Goal: Task Accomplishment & Management: Manage account settings

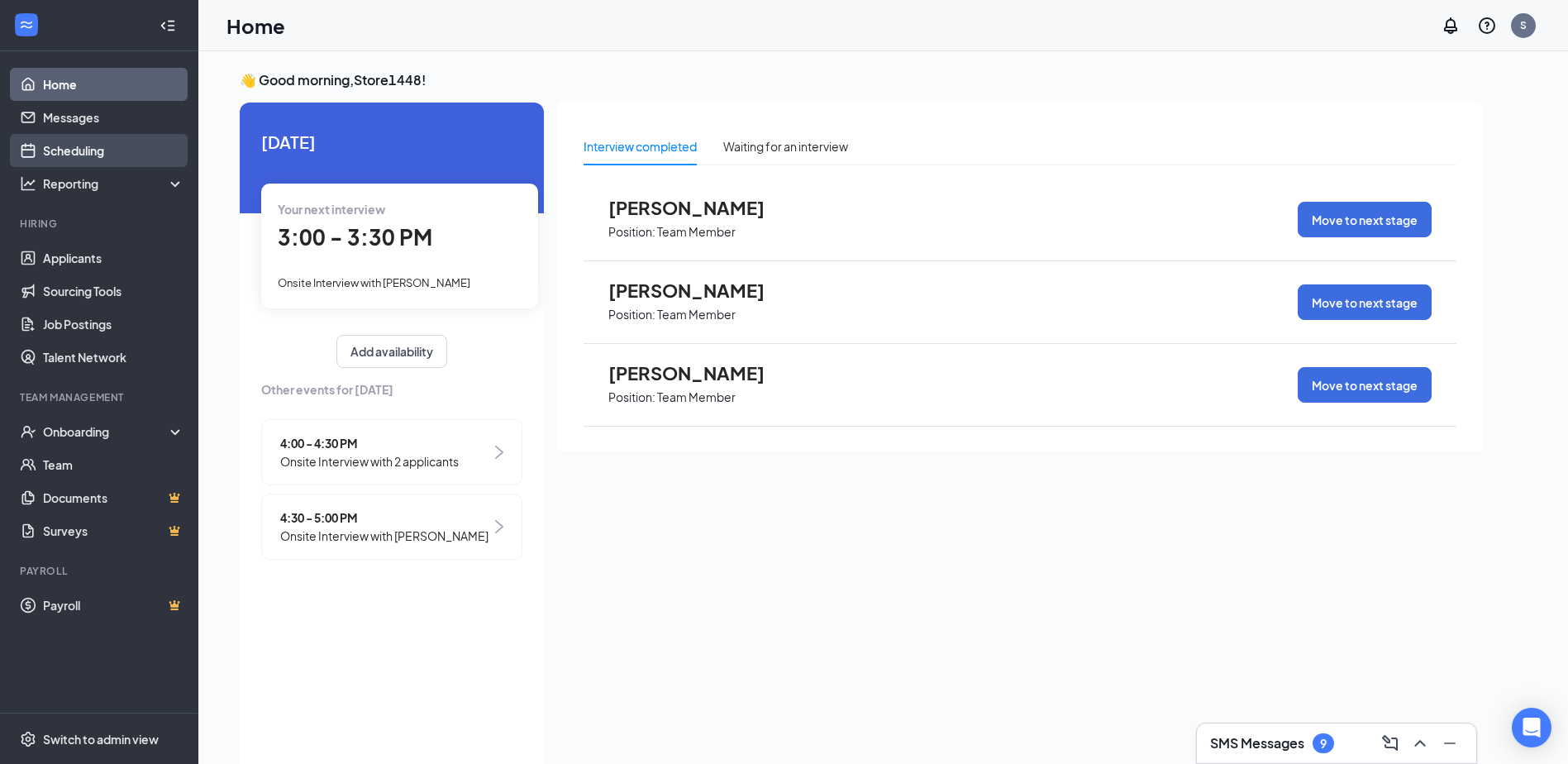
click at [75, 154] on link "Scheduling" at bounding box center [114, 151] width 141 height 33
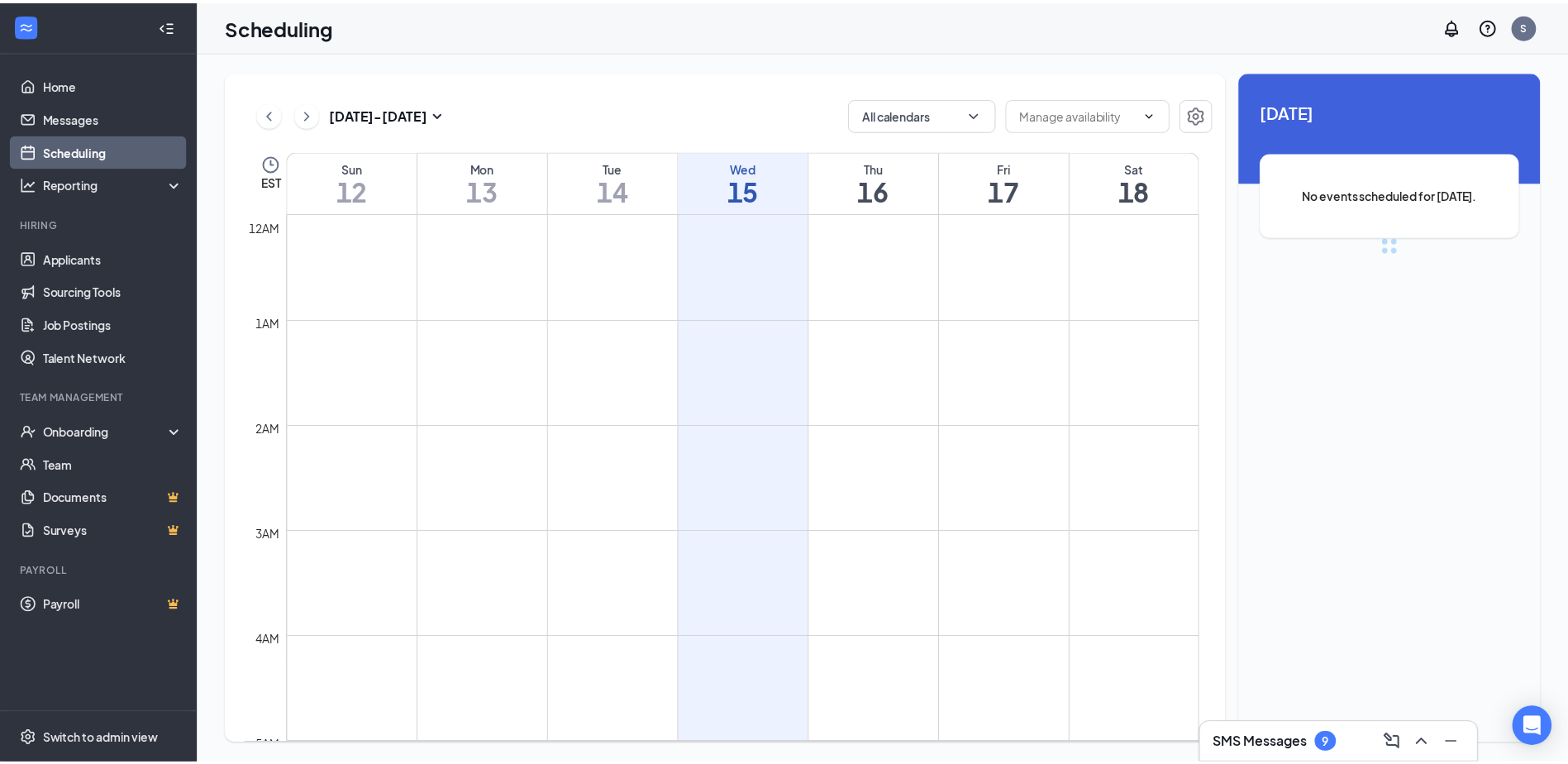
scroll to position [813, 0]
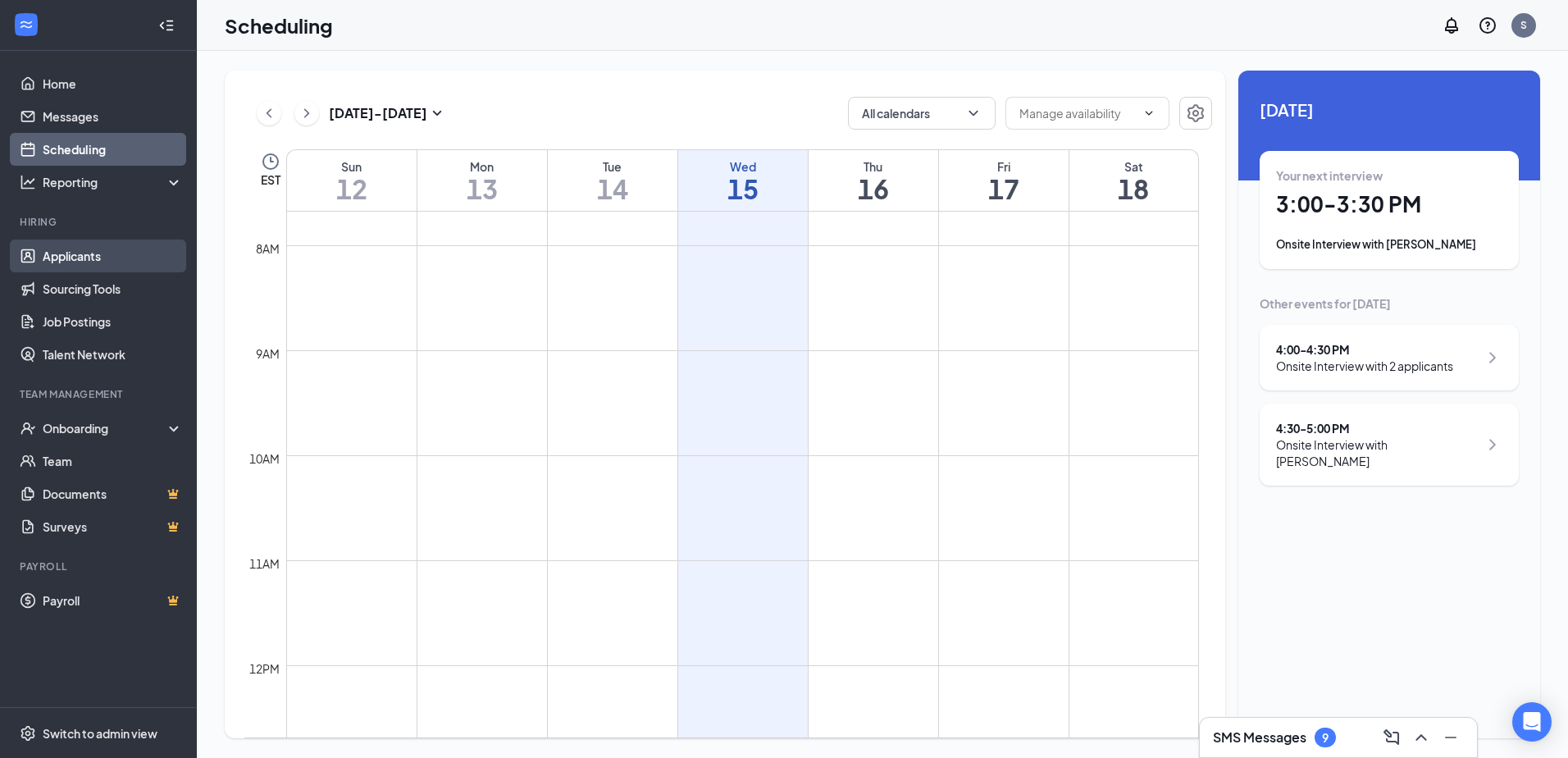
click at [82, 254] on link "Applicants" at bounding box center [113, 256] width 140 height 33
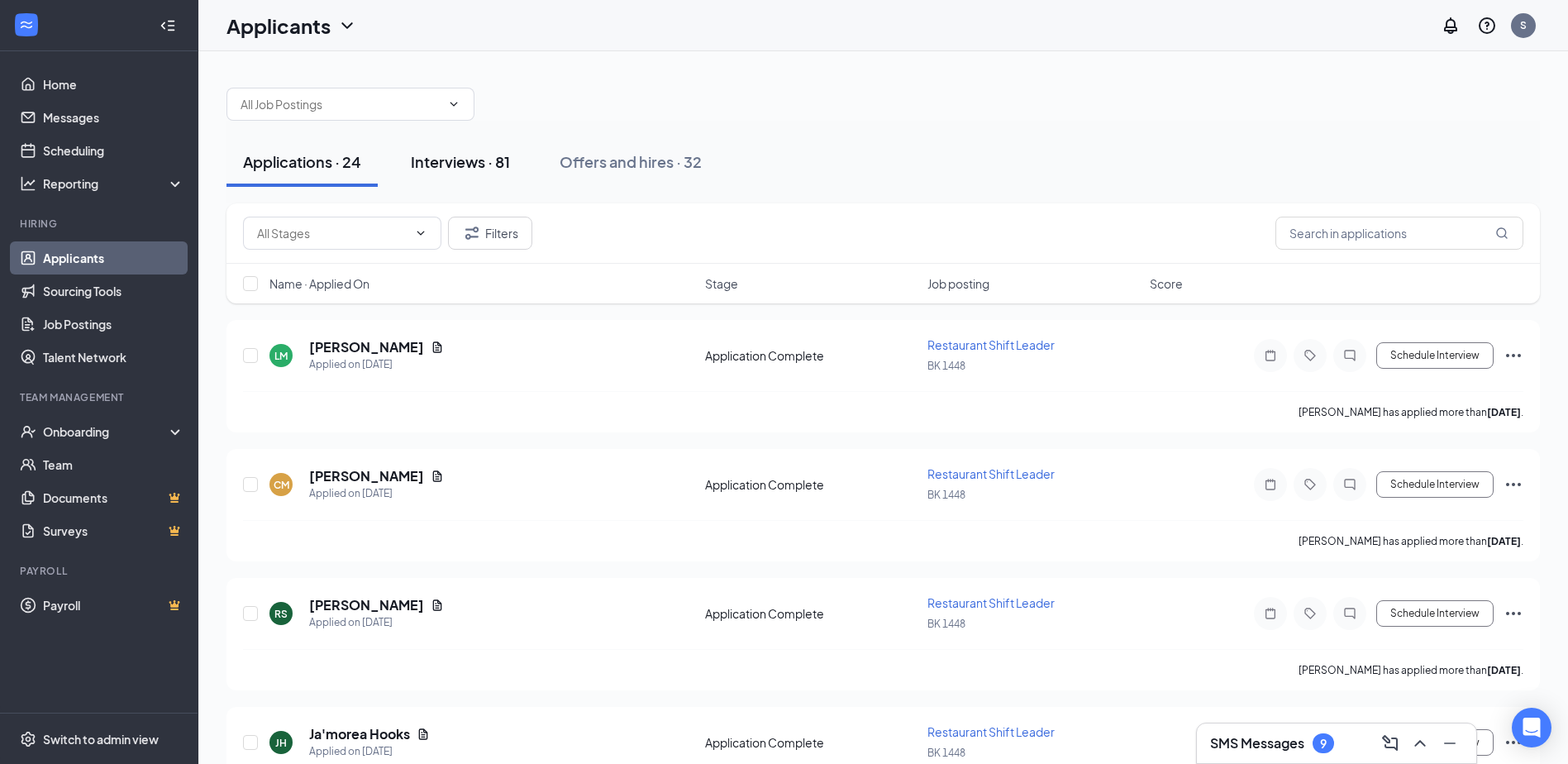
click at [489, 164] on div "Interviews · 81" at bounding box center [461, 161] width 99 height 20
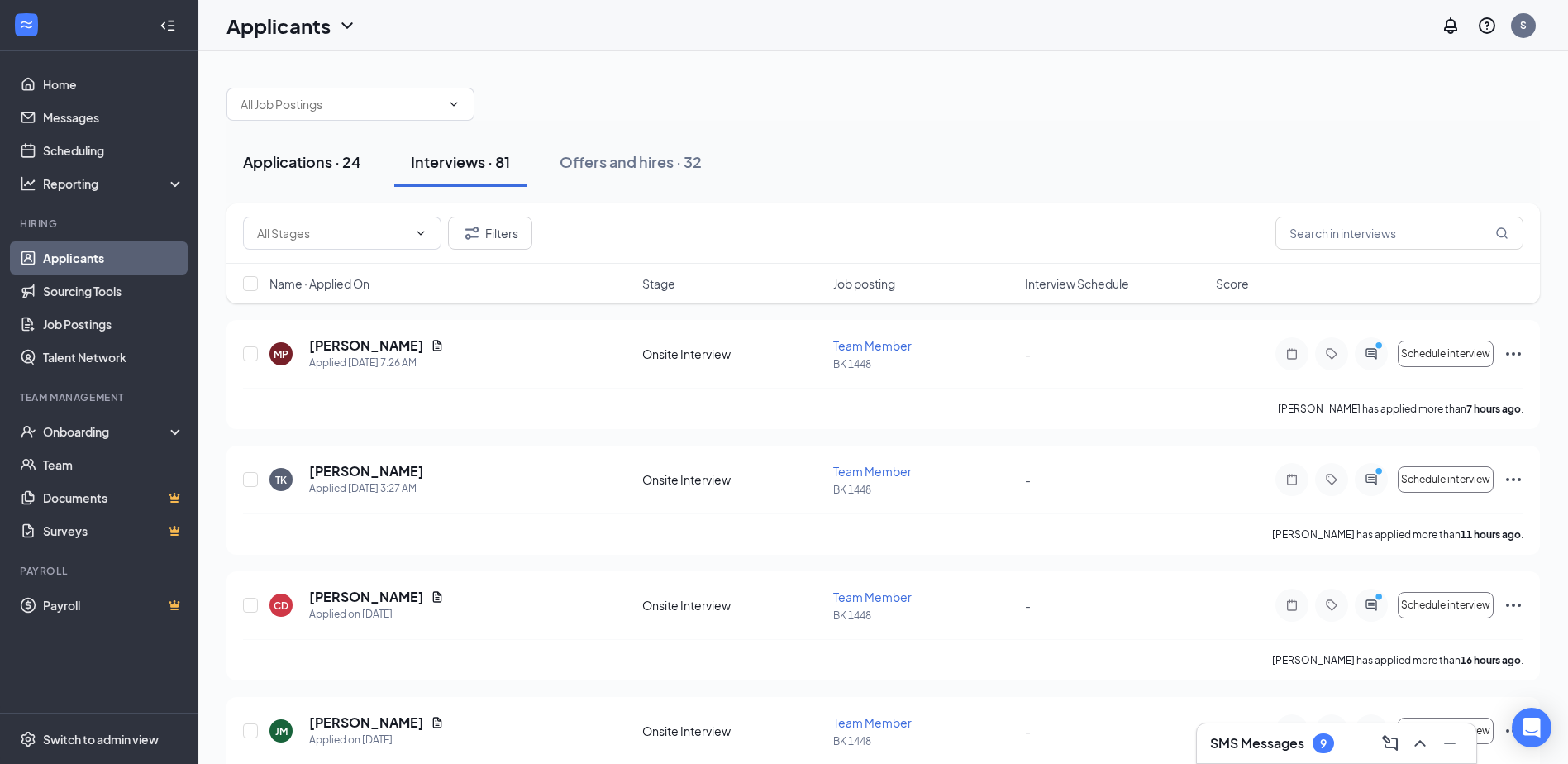
click at [273, 164] on div "Applications · 24" at bounding box center [302, 161] width 118 height 20
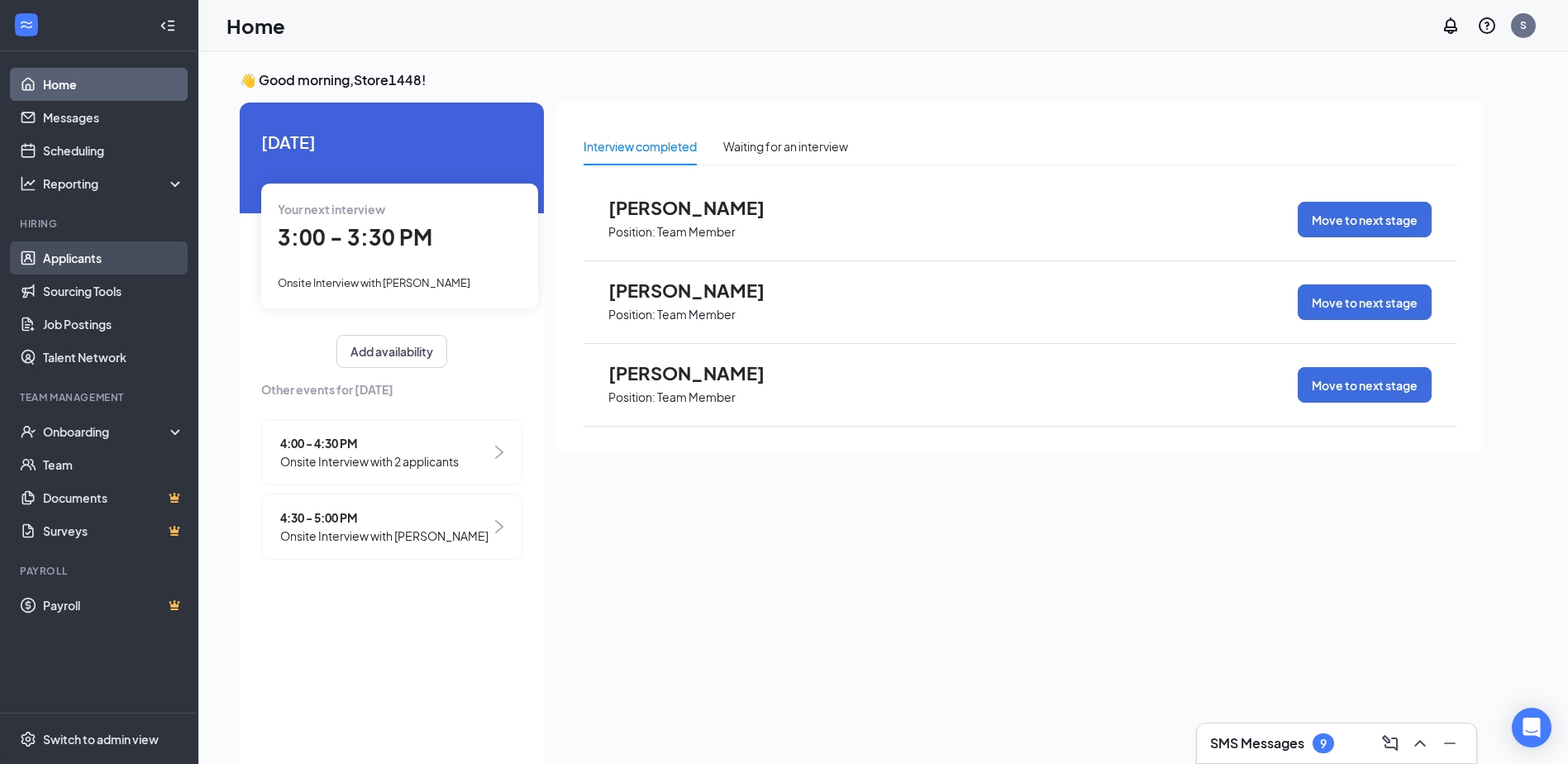
click at [78, 265] on link "Applicants" at bounding box center [114, 258] width 141 height 33
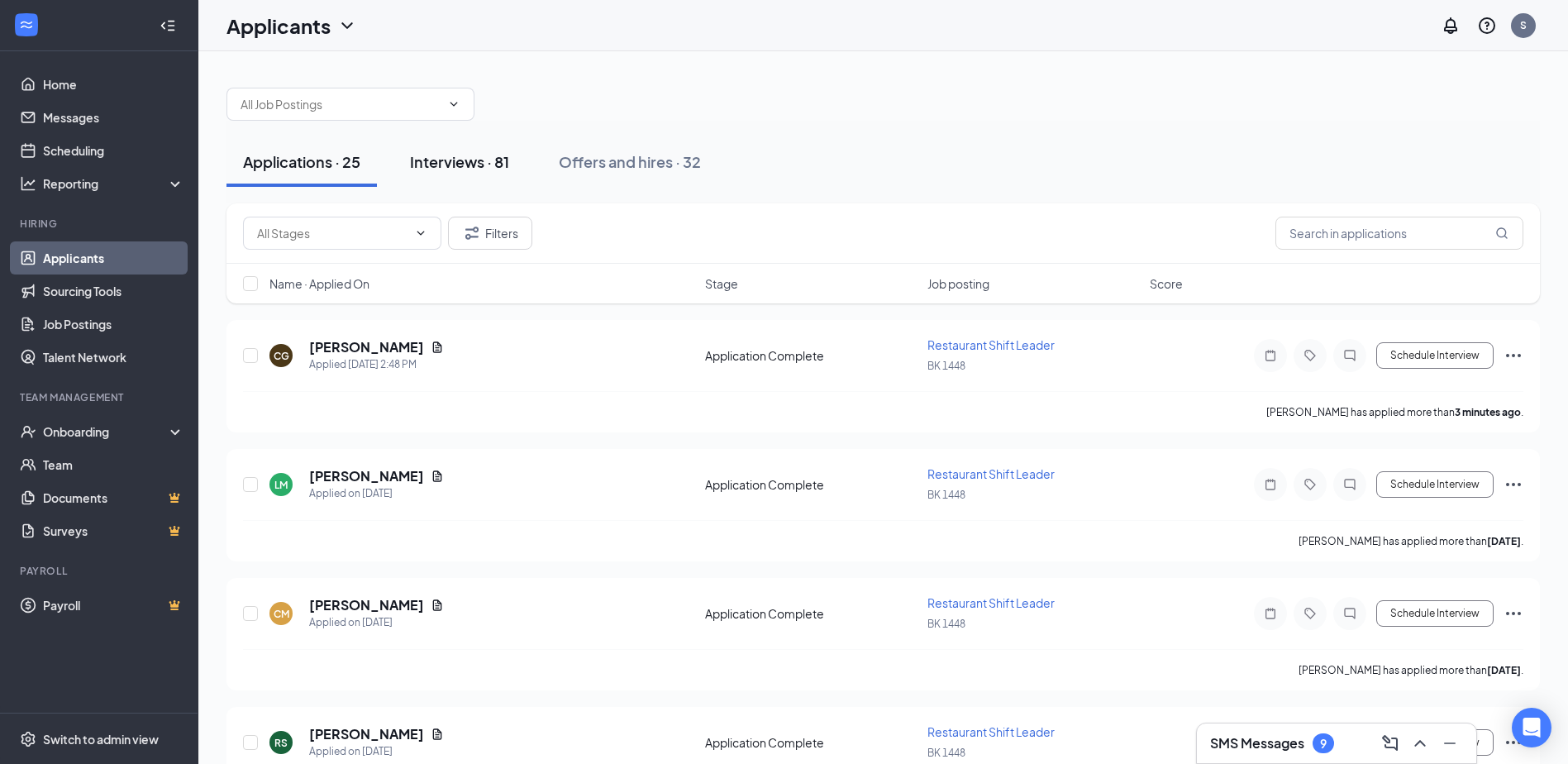
click at [474, 164] on div "Interviews · 81" at bounding box center [460, 161] width 99 height 20
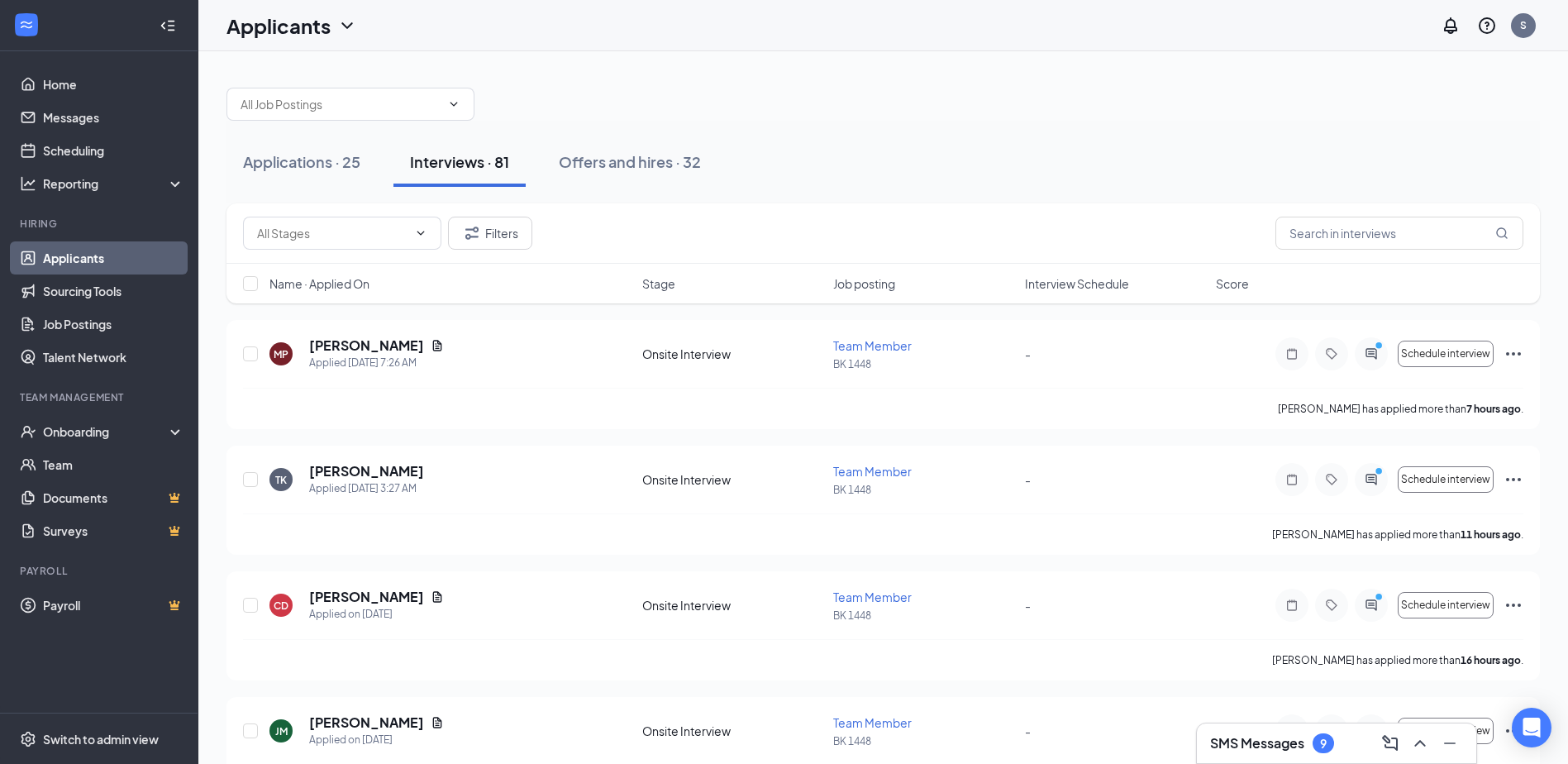
click at [95, 254] on link "Applicants" at bounding box center [114, 258] width 141 height 33
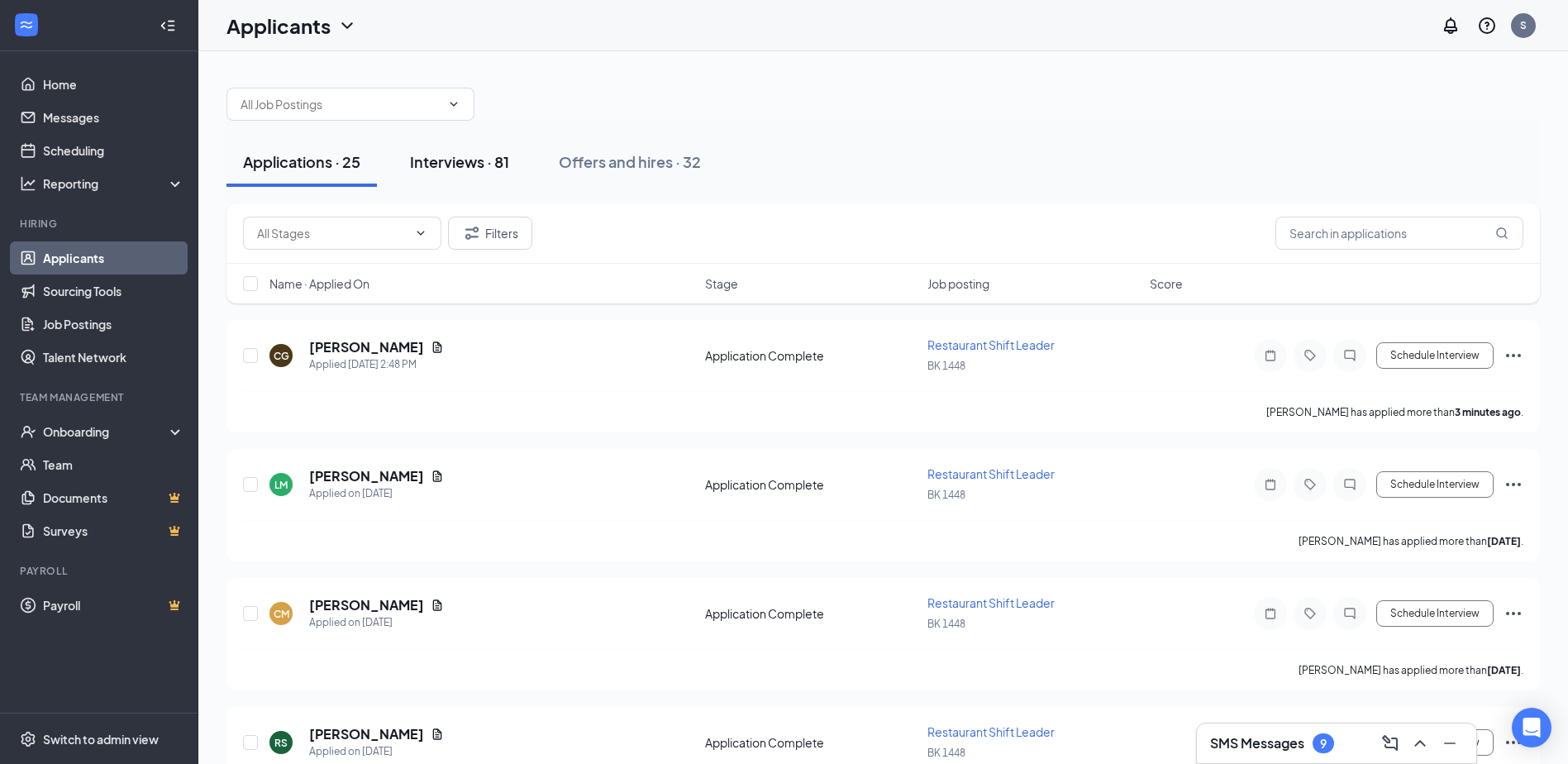
click at [486, 158] on div "Interviews · 81" at bounding box center [460, 161] width 99 height 20
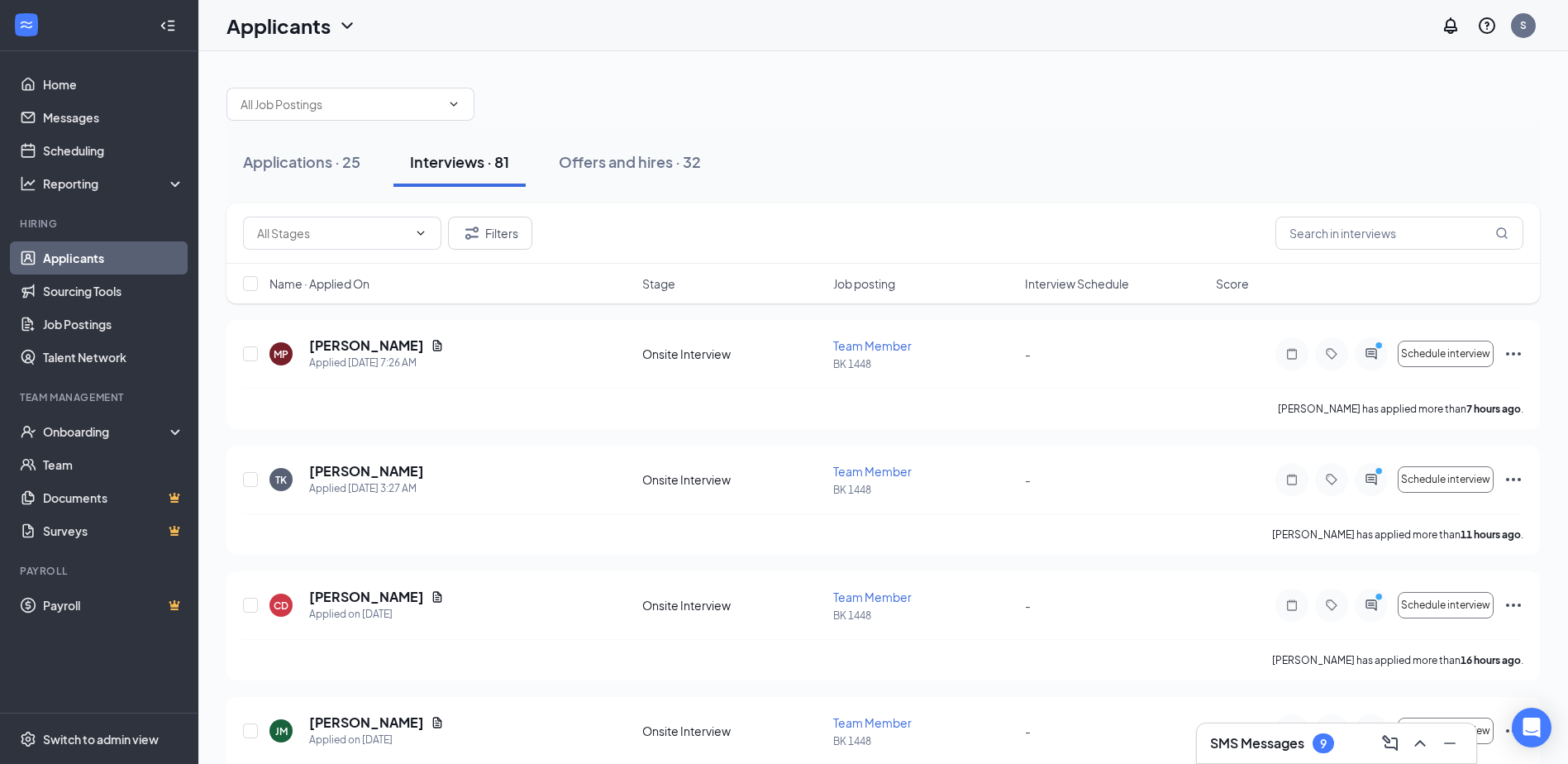
click at [61, 260] on link "Applicants" at bounding box center [114, 258] width 141 height 33
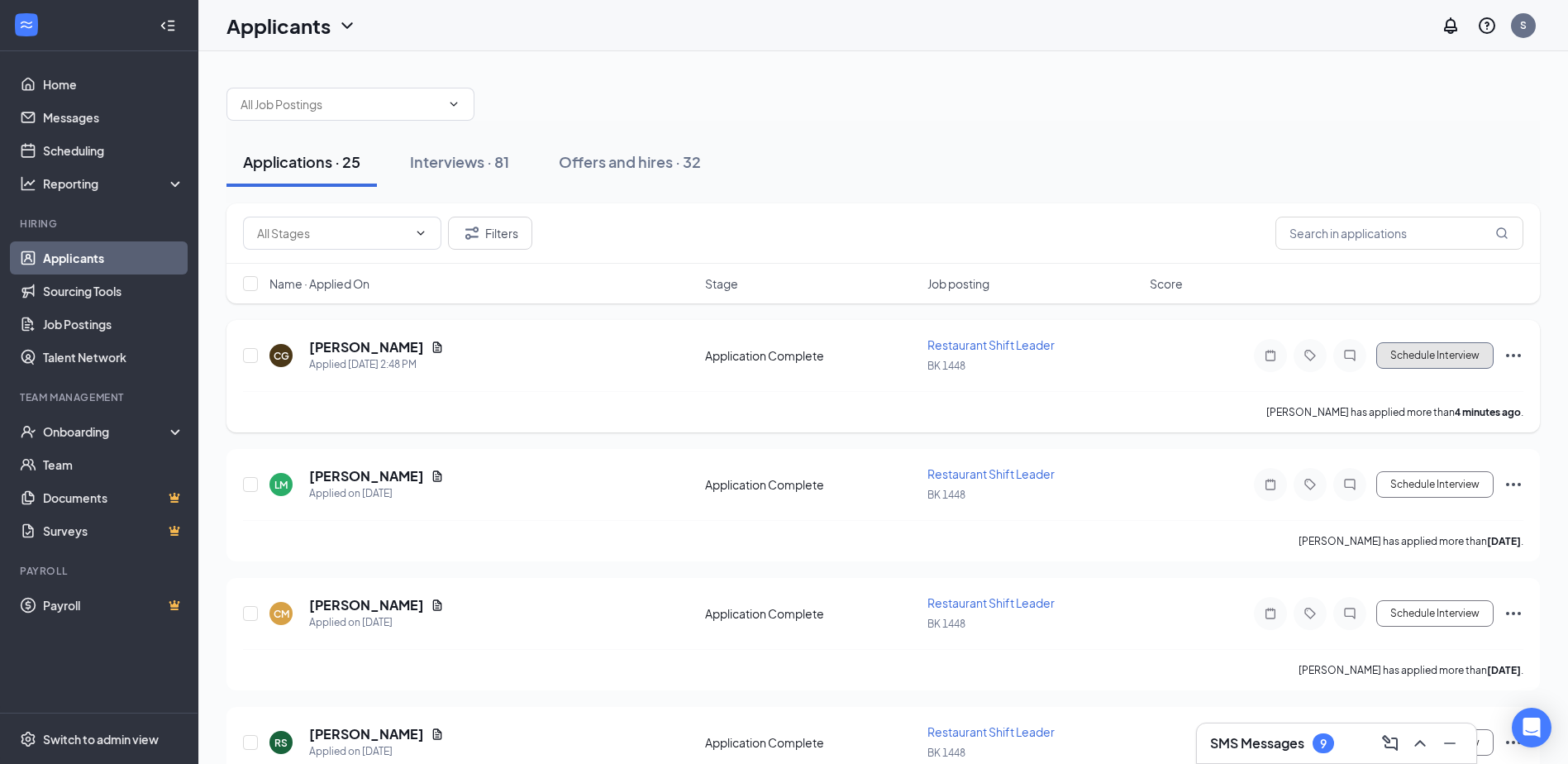
click at [1434, 351] on button "Schedule Interview" at bounding box center [1435, 354] width 118 height 26
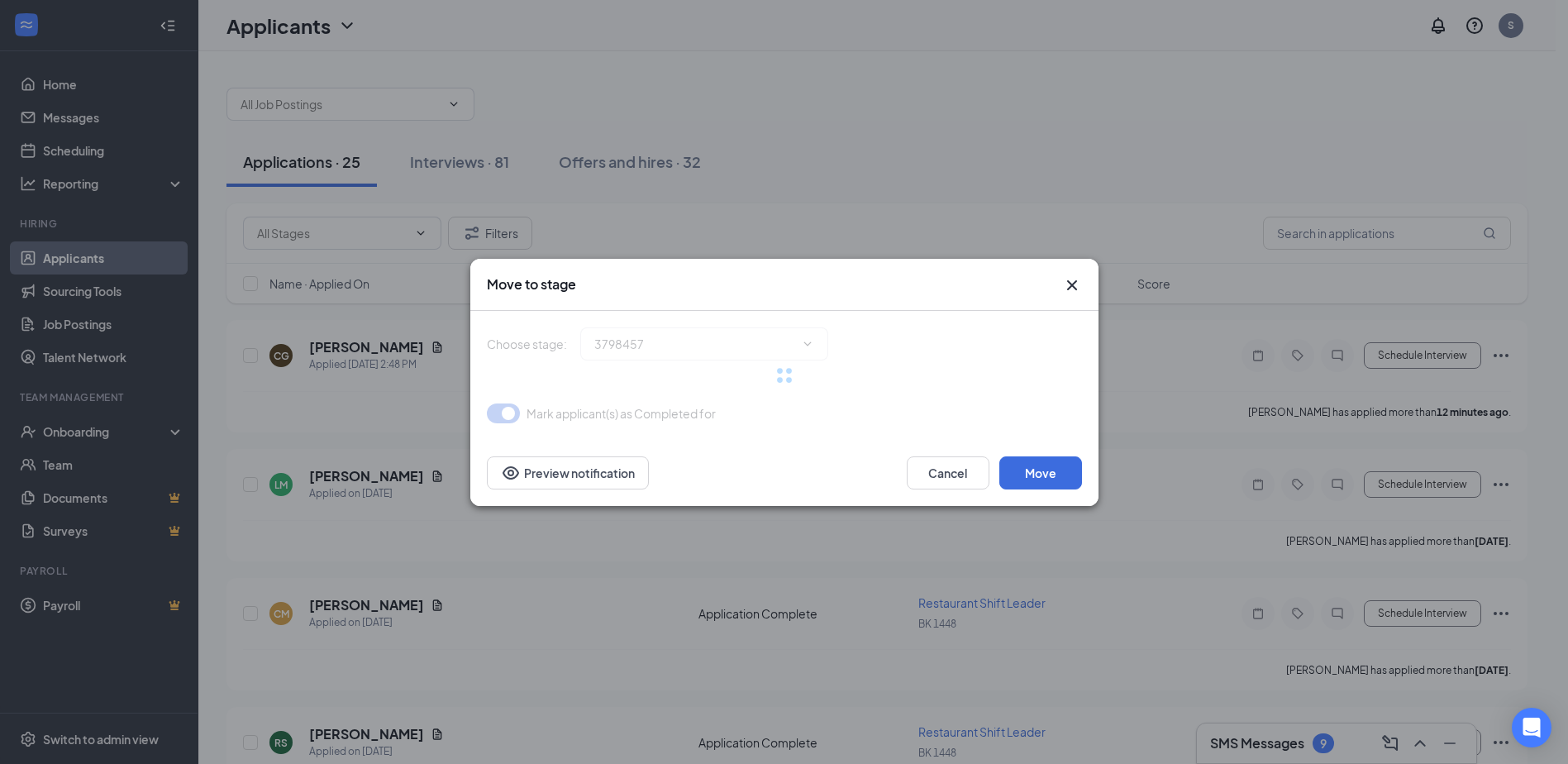
type input "Phone Interview (next stage)"
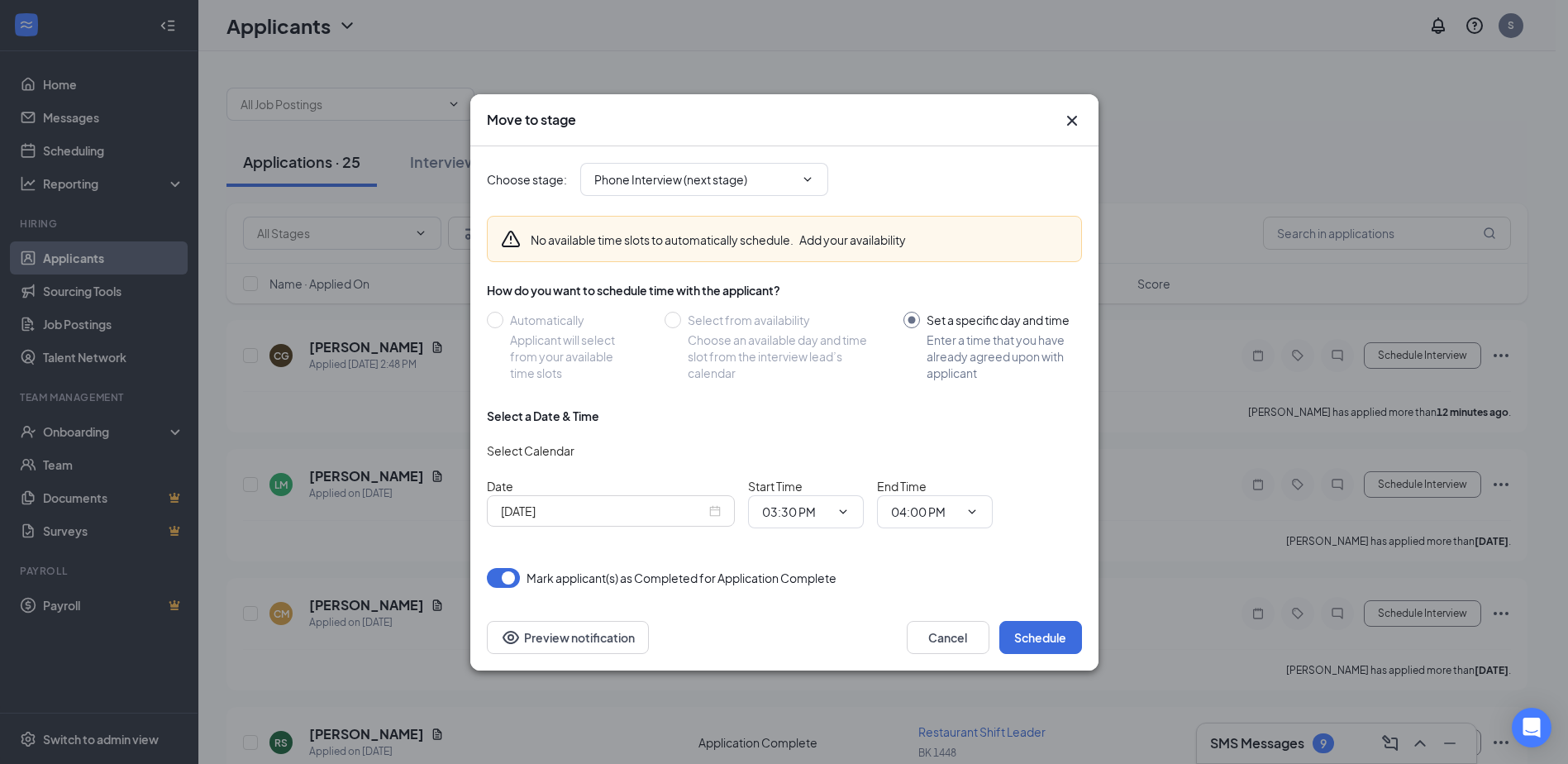
drag, startPoint x: 802, startPoint y: 495, endPoint x: 716, endPoint y: 463, distance: 91.8
click at [716, 463] on div "Select Calendar" at bounding box center [784, 450] width 595 height 26
click at [1025, 648] on button "Schedule" at bounding box center [1041, 637] width 83 height 33
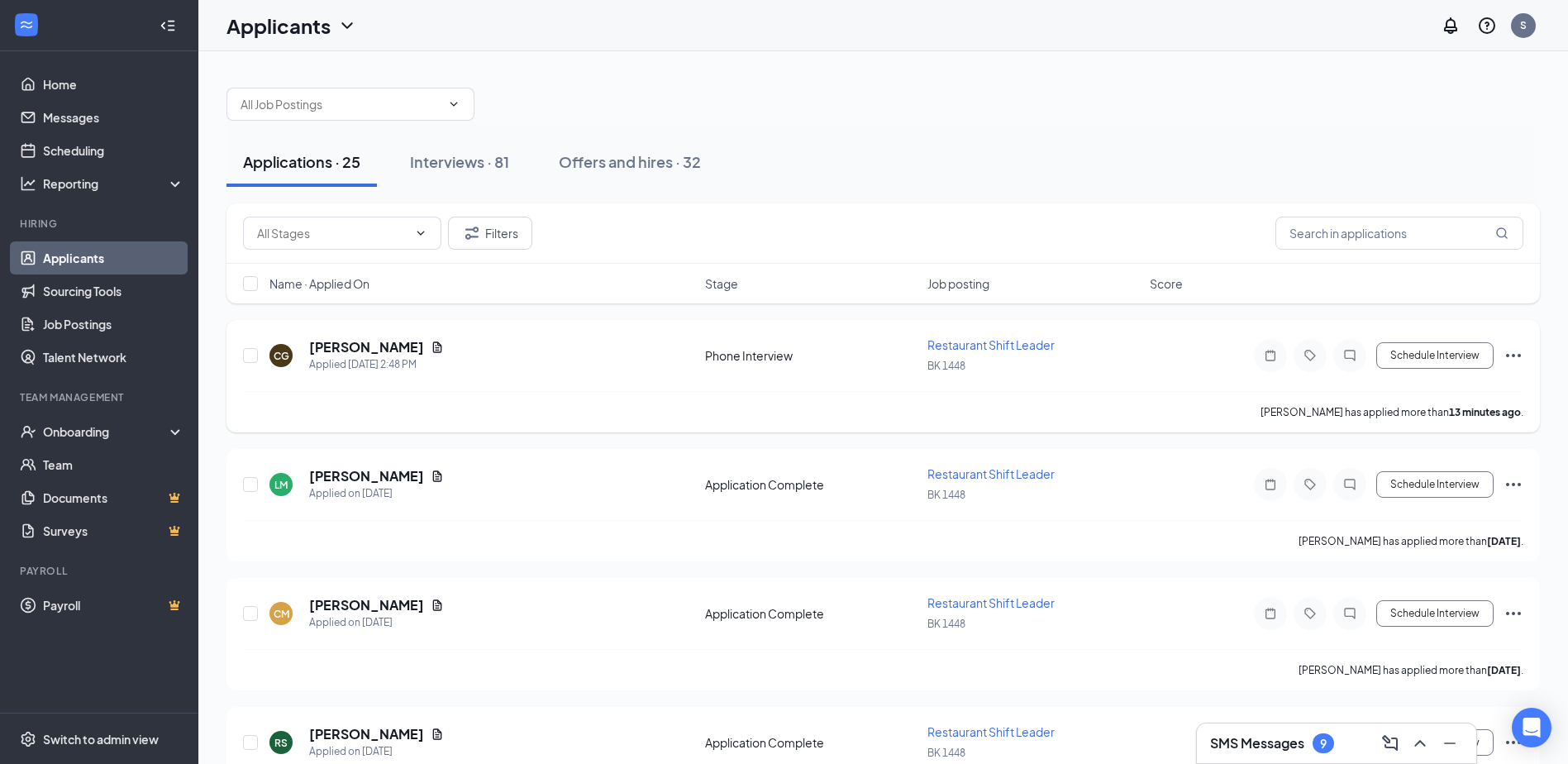
click at [1456, 370] on div "Schedule Interview" at bounding box center [1375, 355] width 297 height 33
click at [73, 266] on link "Applicants" at bounding box center [114, 258] width 141 height 33
click at [641, 153] on div "Offers and hires · 32" at bounding box center [630, 161] width 142 height 20
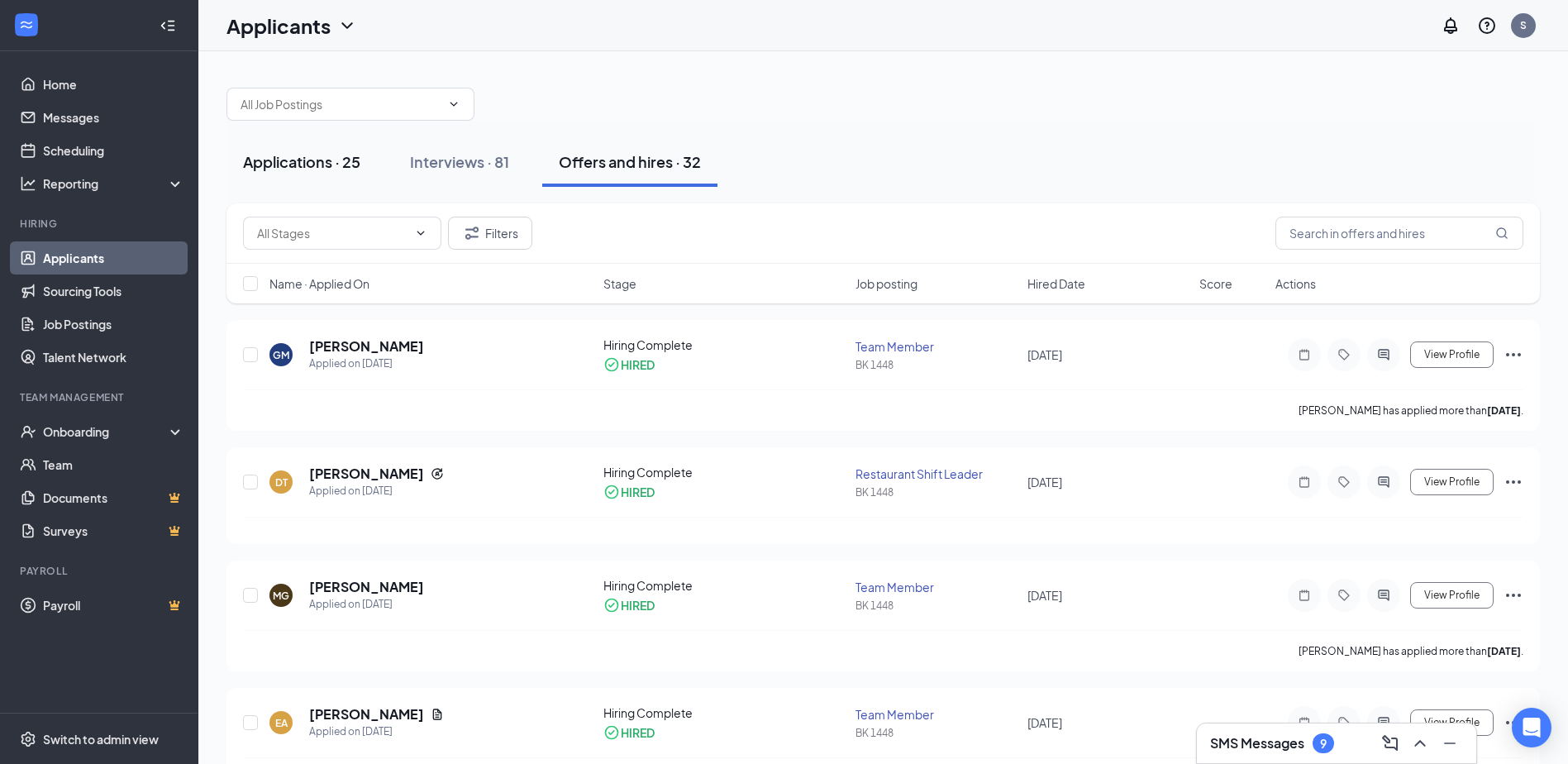
click at [260, 152] on div "Applications · 25" at bounding box center [302, 161] width 118 height 20
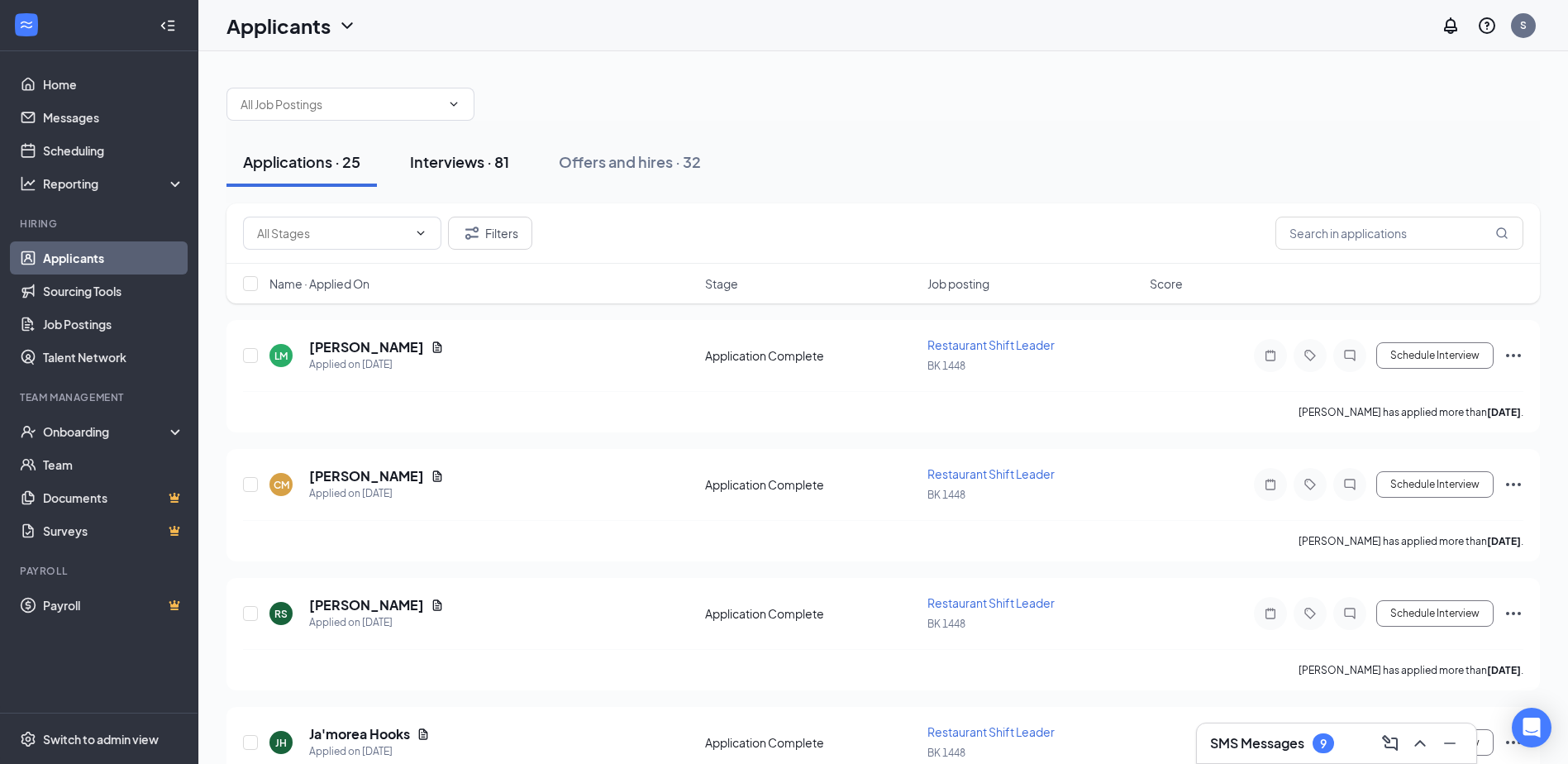
click at [408, 160] on button "Interviews · 81" at bounding box center [460, 161] width 132 height 49
